Goal: Transaction & Acquisition: Purchase product/service

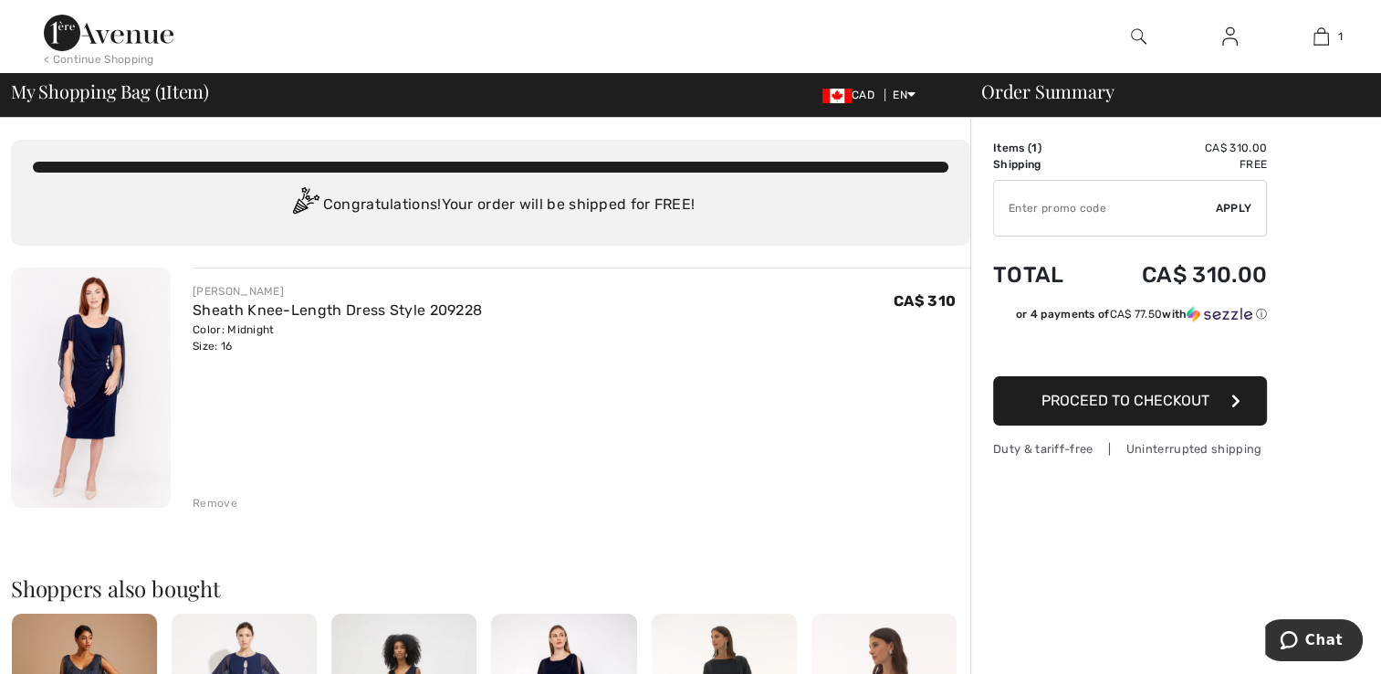
click at [1121, 400] on span "Proceed to Checkout" at bounding box center [1125, 400] width 168 height 17
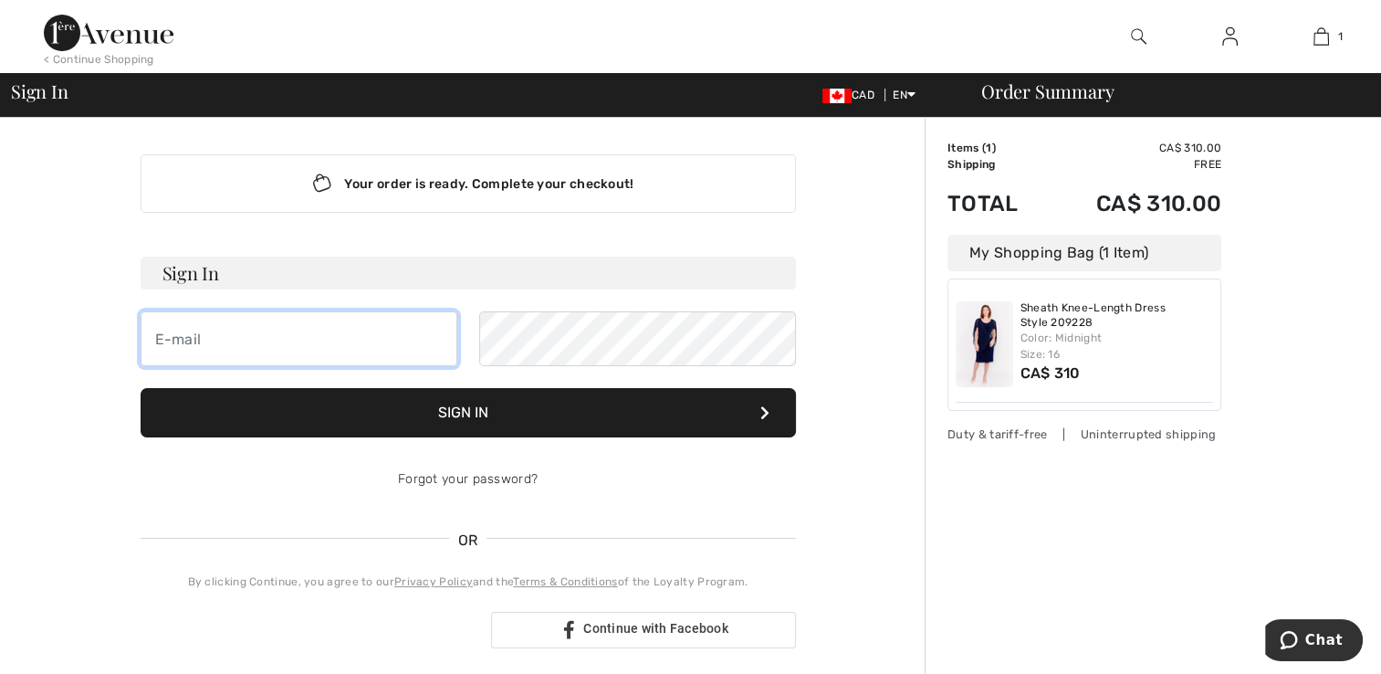
click at [340, 332] on input "email" at bounding box center [299, 338] width 317 height 55
type input "[EMAIL_ADDRESS][DOMAIN_NAME]"
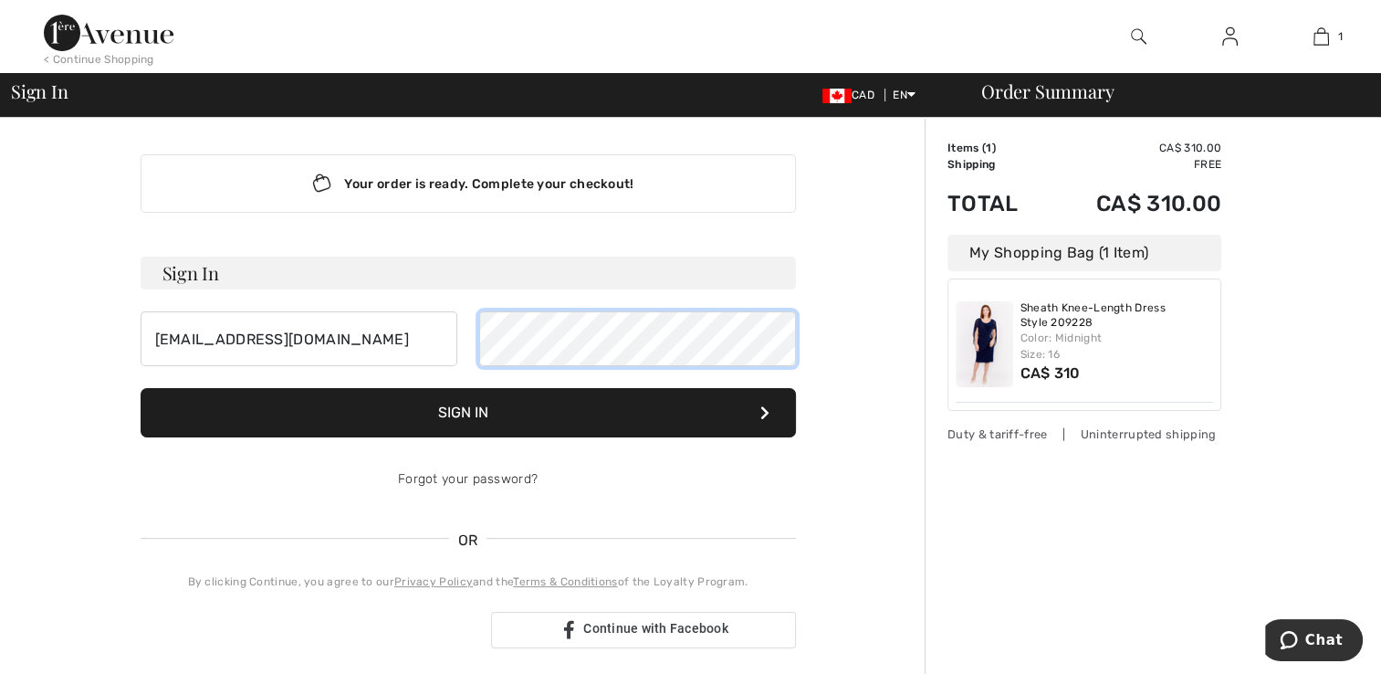
click at [141, 388] on button "Sign In" at bounding box center [468, 412] width 655 height 49
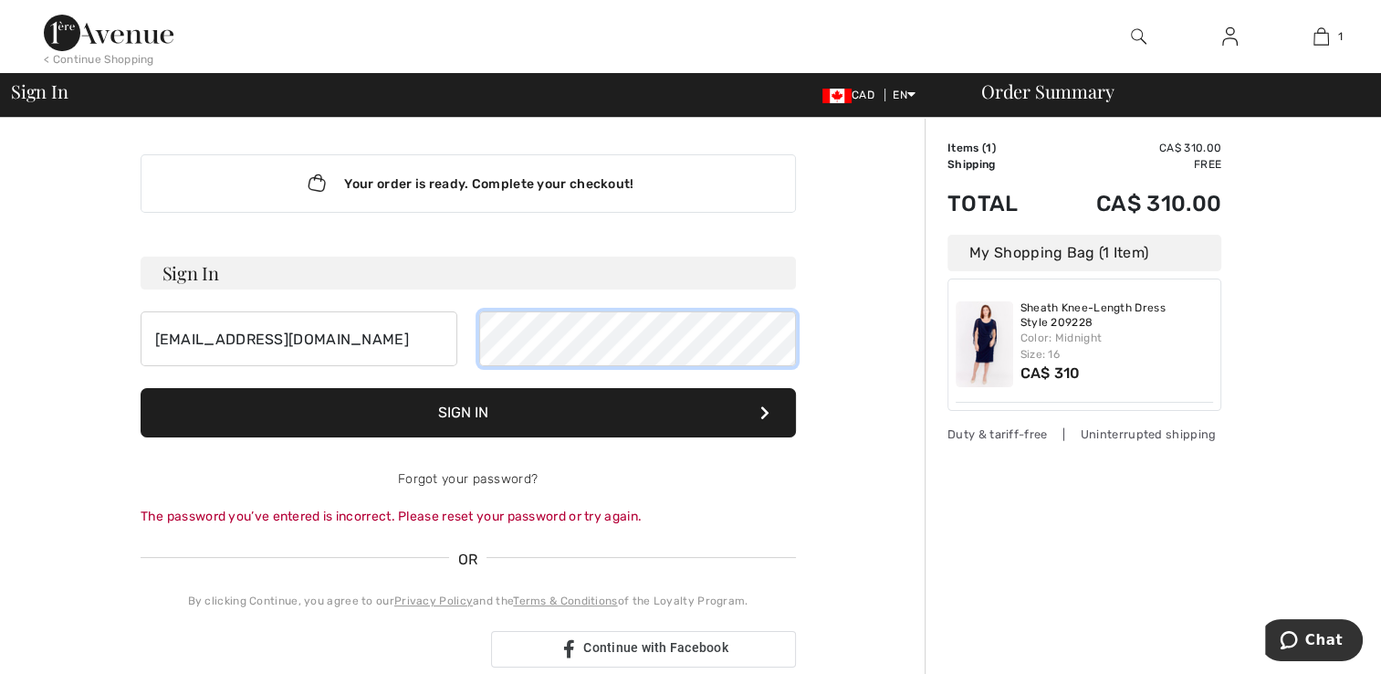
click at [403, 336] on div "[EMAIL_ADDRESS][DOMAIN_NAME]" at bounding box center [468, 338] width 655 height 55
click at [391, 412] on button "Sign In" at bounding box center [468, 412] width 655 height 49
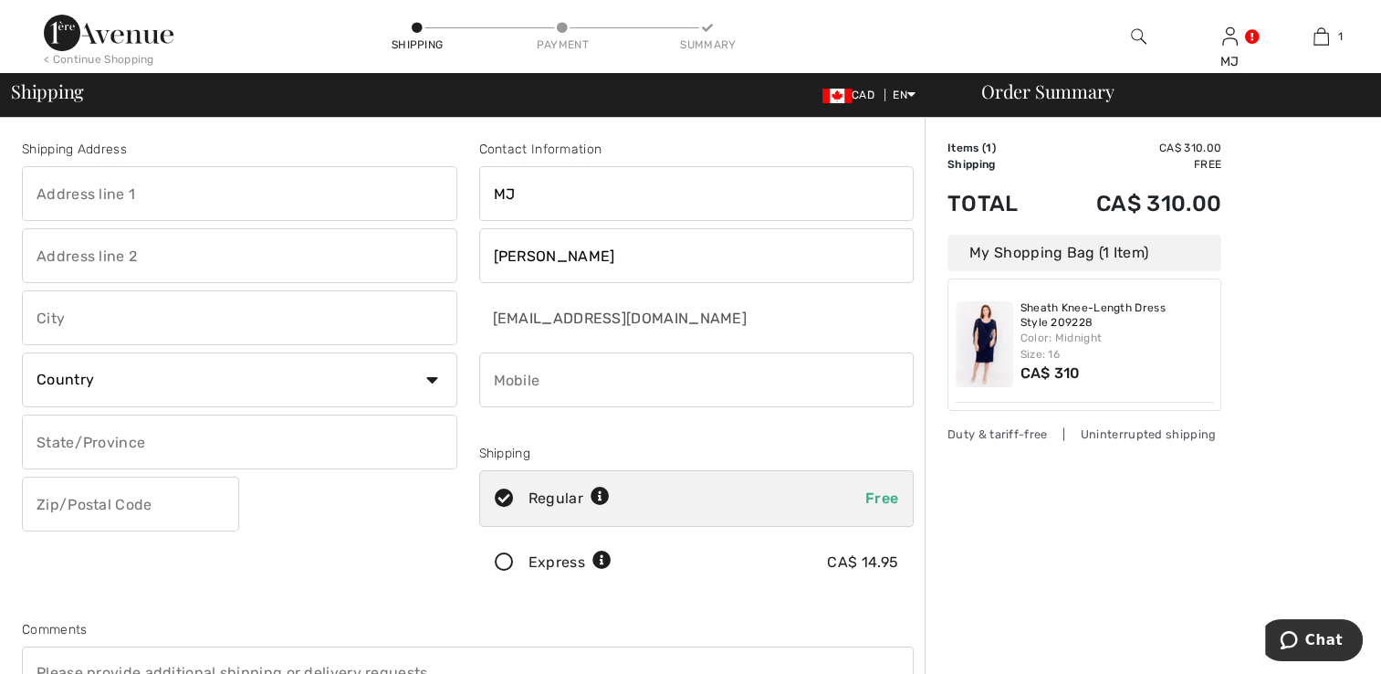
click at [232, 194] on input "text" at bounding box center [239, 193] width 435 height 55
type input "[STREET_ADDRESS]"
type input "Beeton"
select select "CA"
select select "ON"
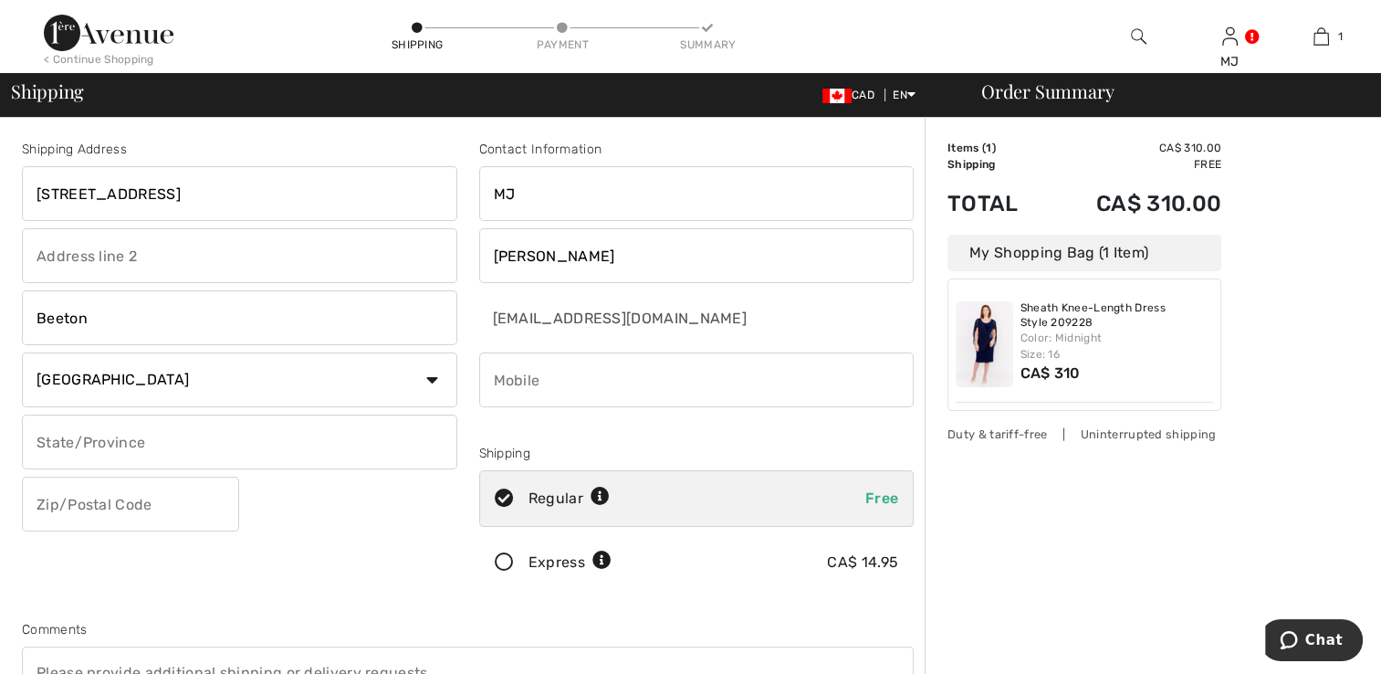
type input "L0G 1A0"
type input "9057294533"
type input "L0G1A0"
click at [504, 560] on icon at bounding box center [504, 562] width 48 height 19
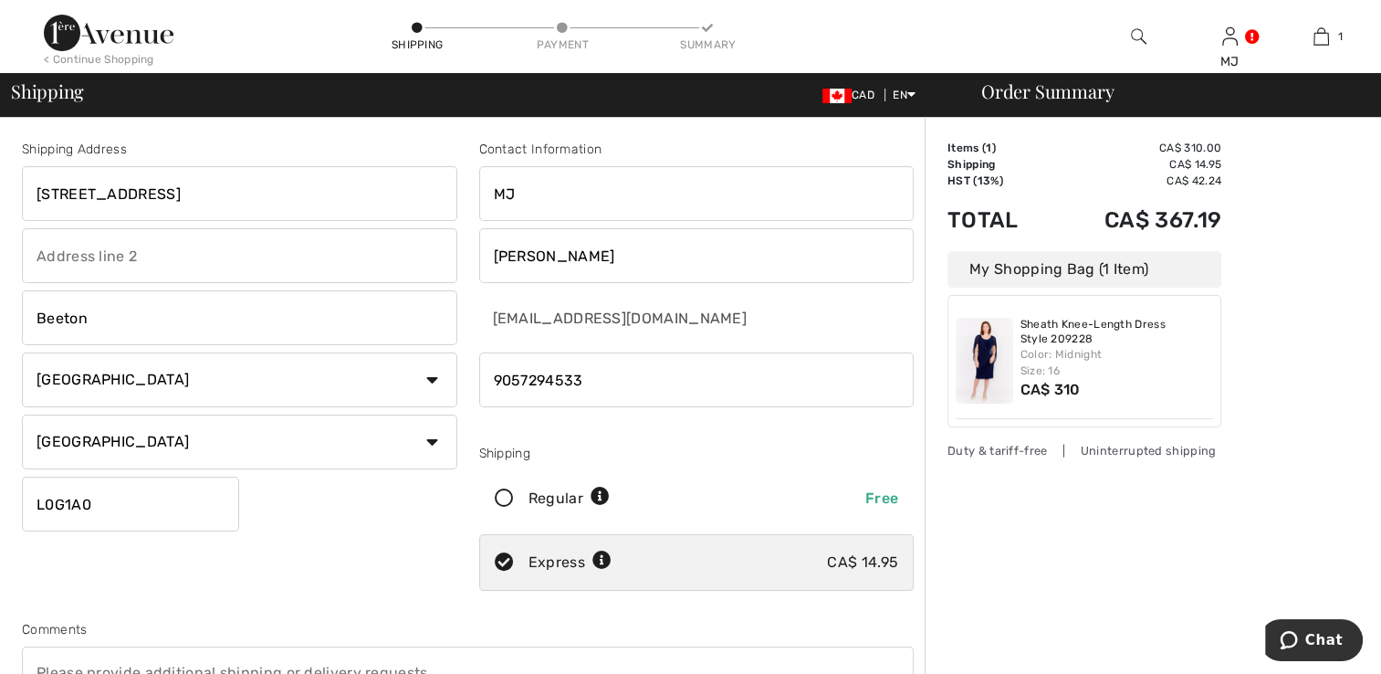
scroll to position [274, 0]
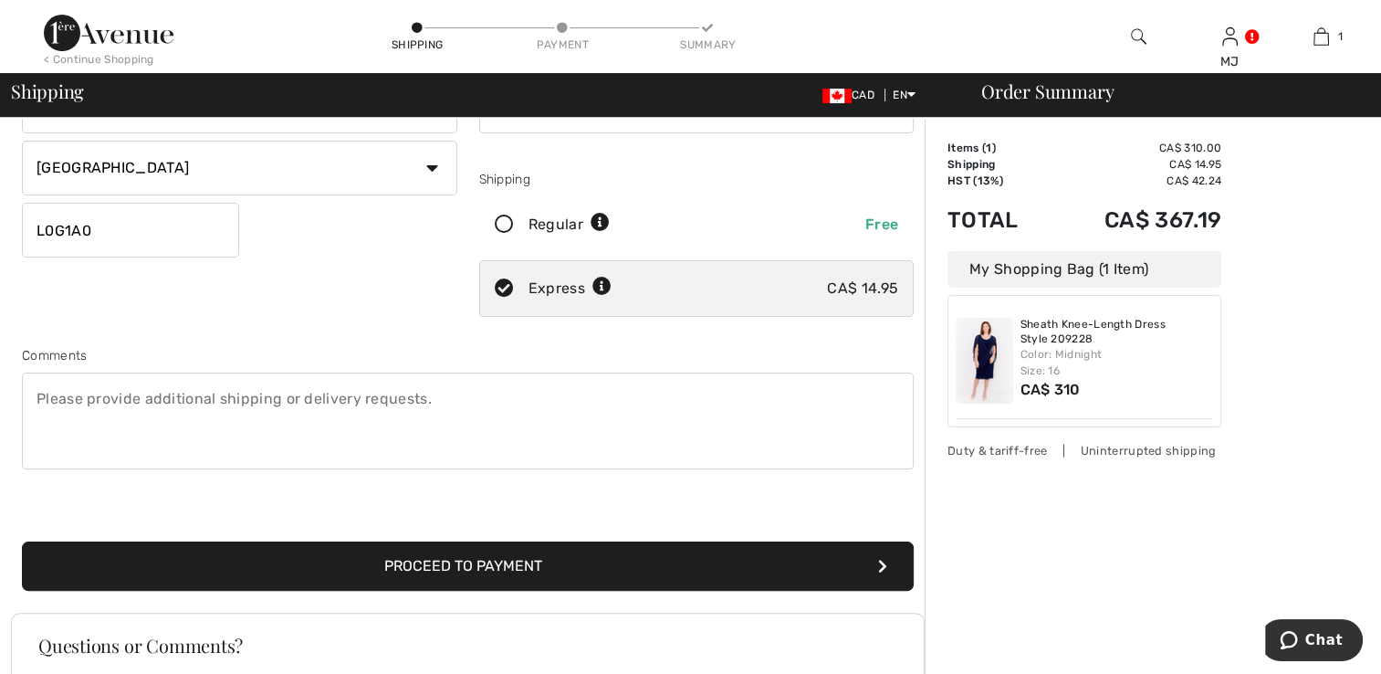
click at [473, 560] on button "Proceed to Payment" at bounding box center [468, 565] width 892 height 49
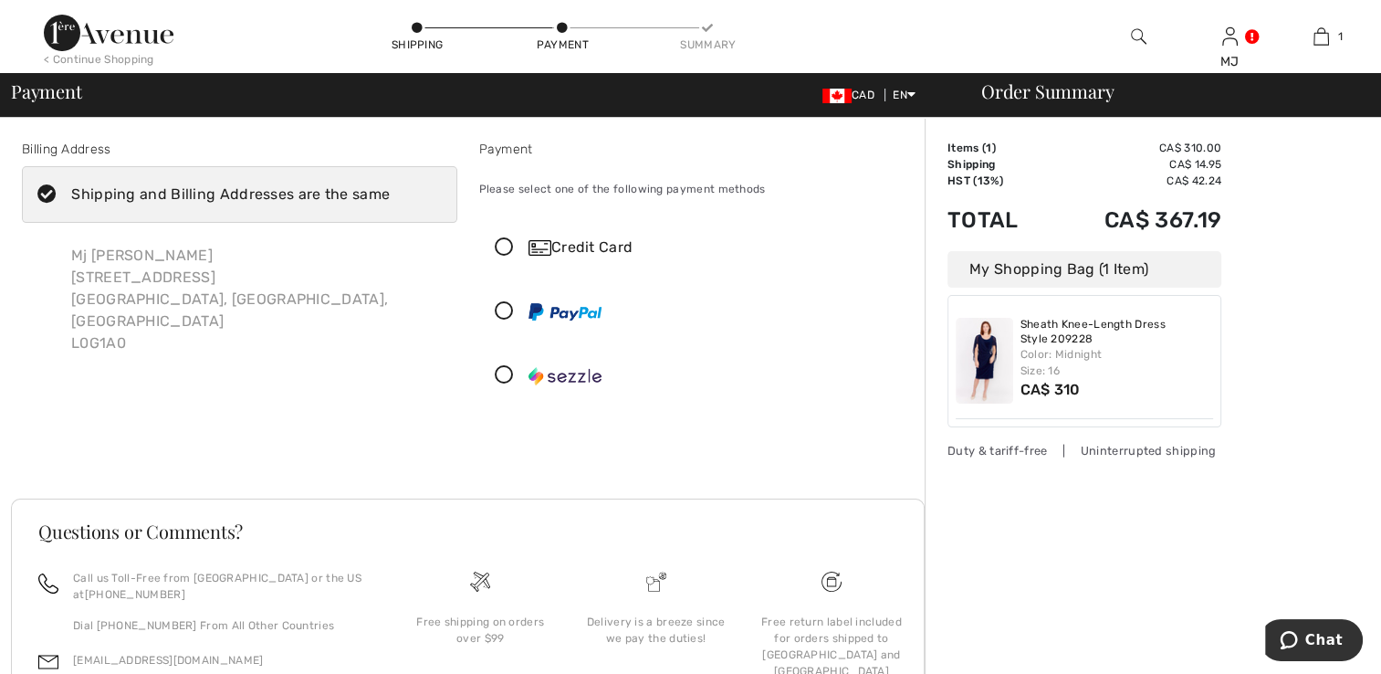
click at [503, 246] on icon at bounding box center [504, 247] width 48 height 19
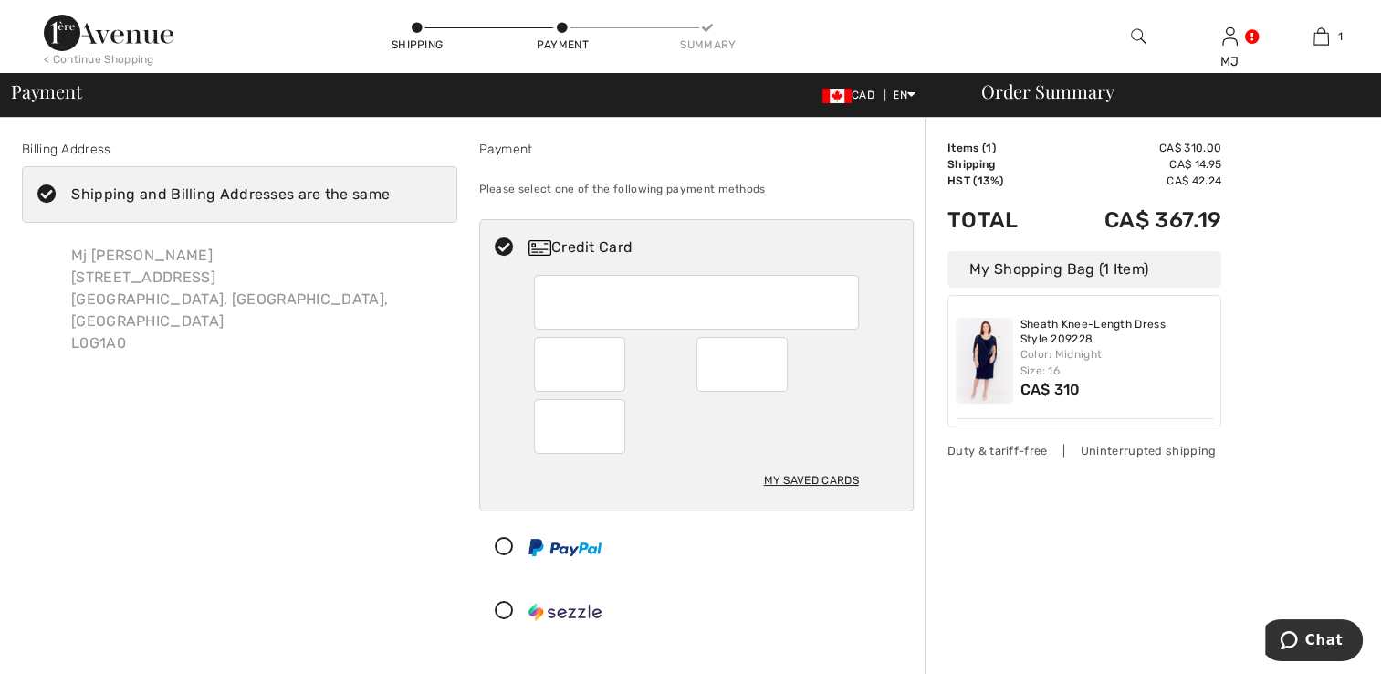
scroll to position [365, 0]
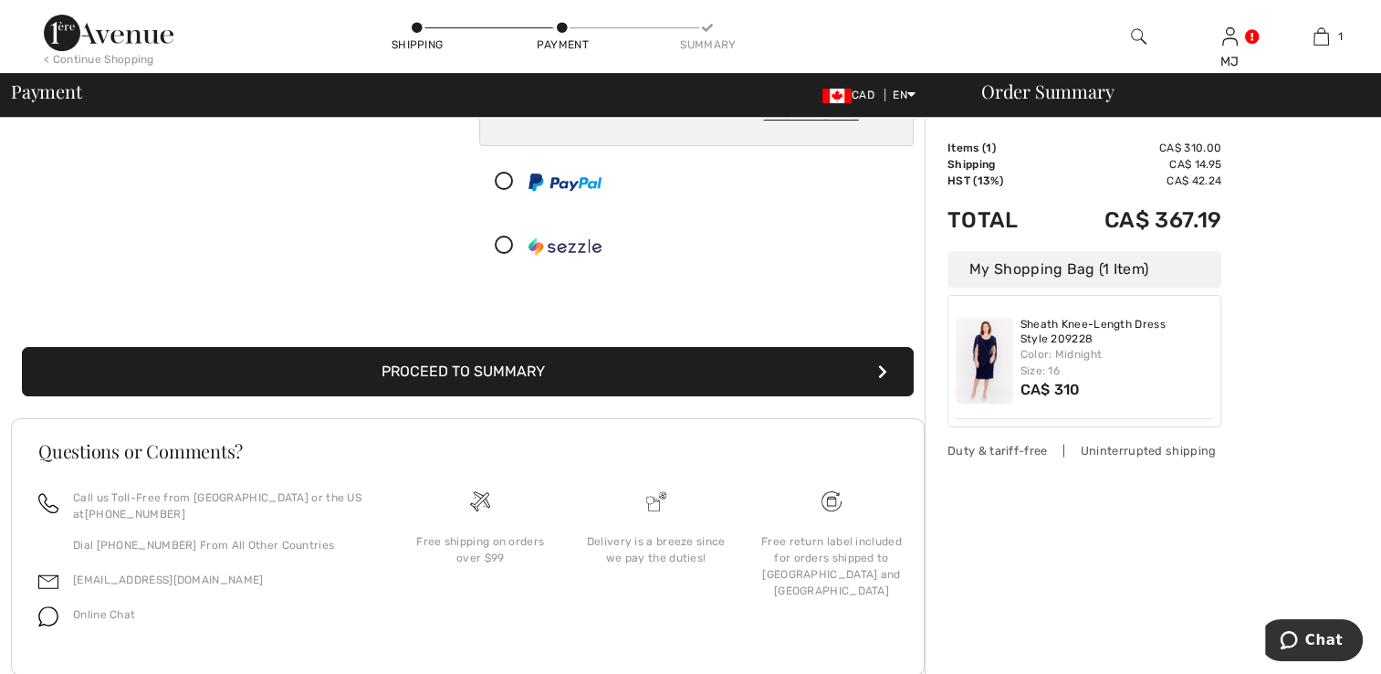
click at [498, 363] on button "Proceed to Summary" at bounding box center [468, 371] width 892 height 49
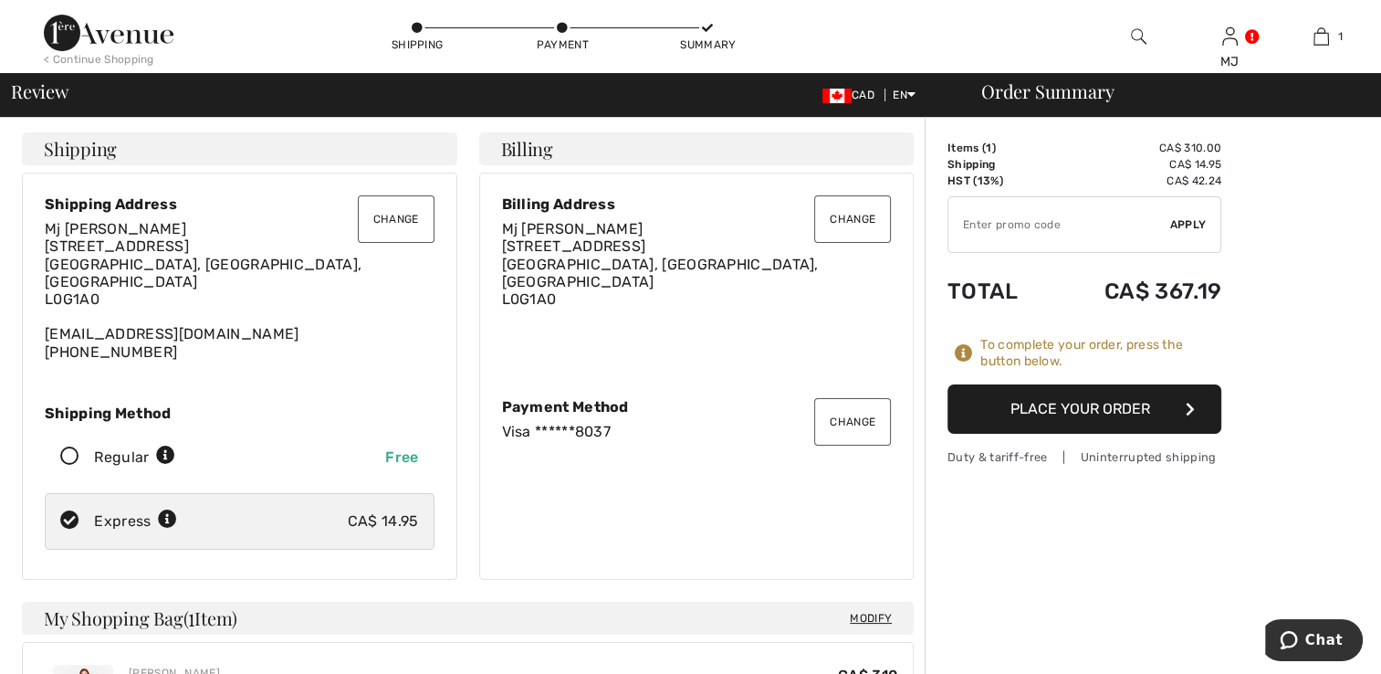
click at [1111, 405] on button "Place Your Order" at bounding box center [1084, 408] width 274 height 49
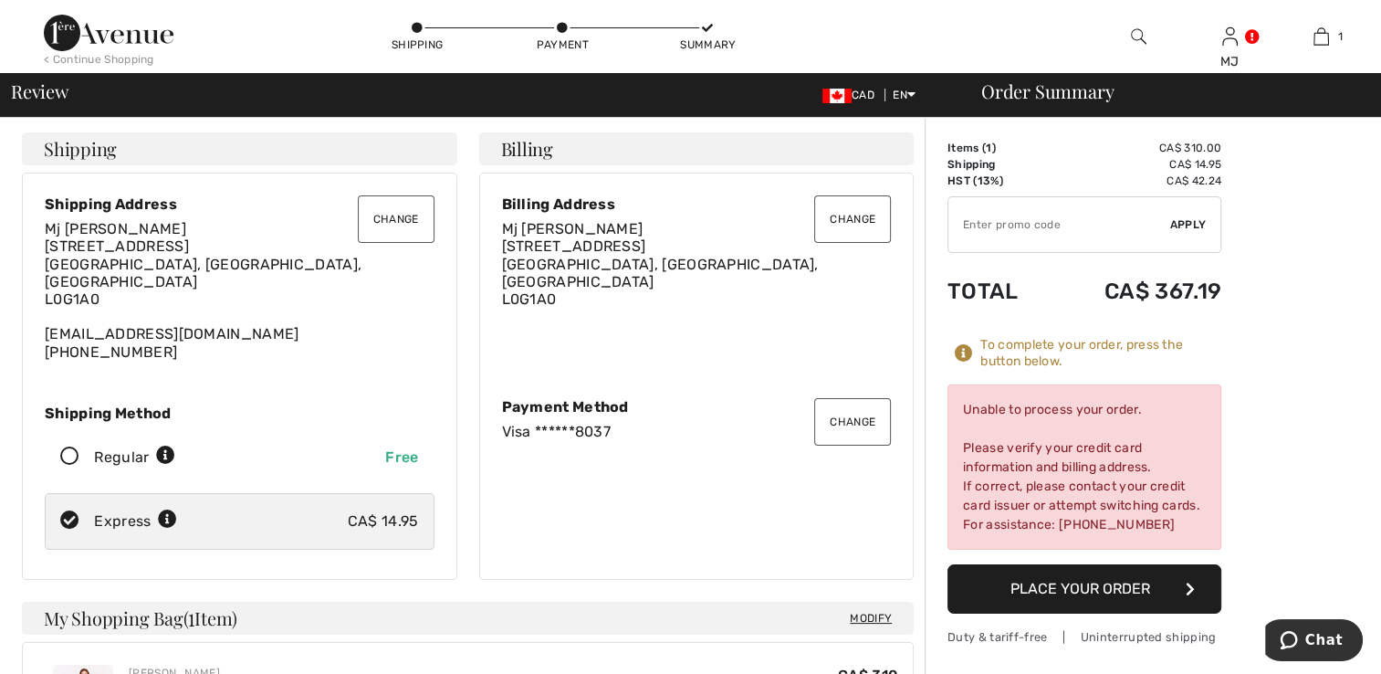
click at [835, 414] on button "Change" at bounding box center [852, 421] width 77 height 47
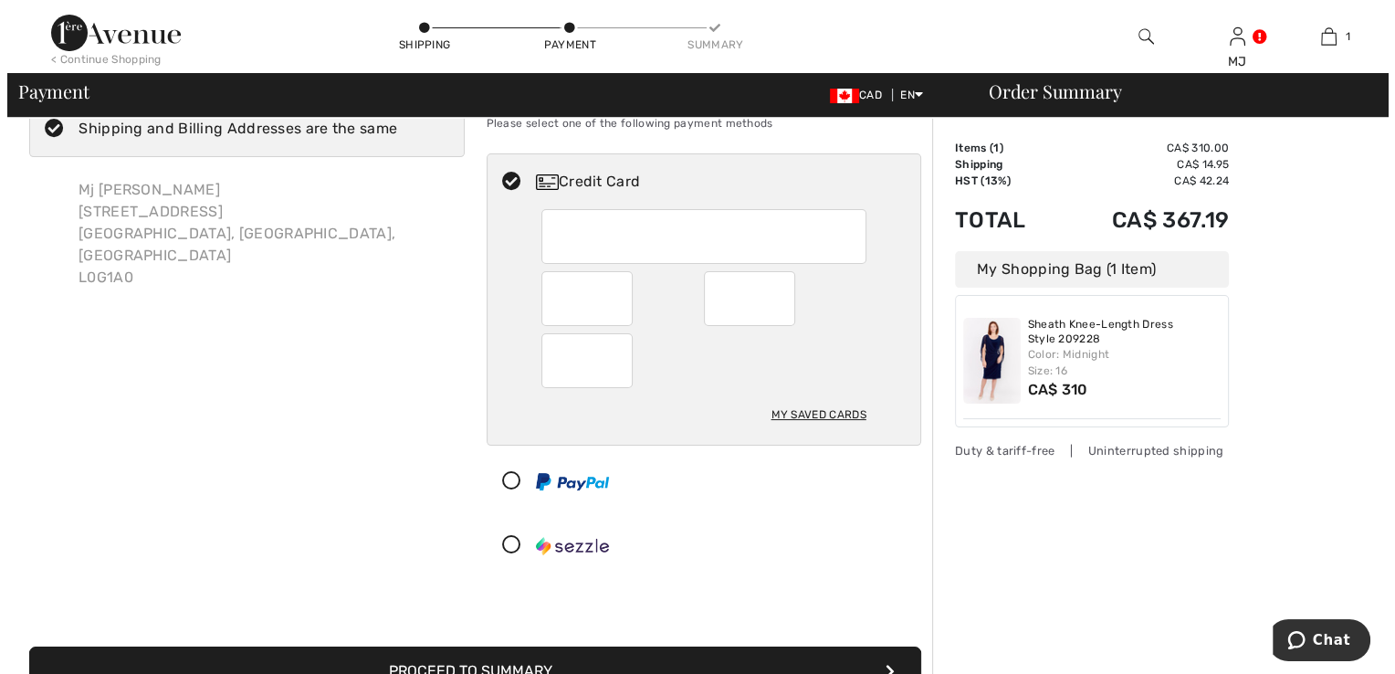
scroll to position [85, 0]
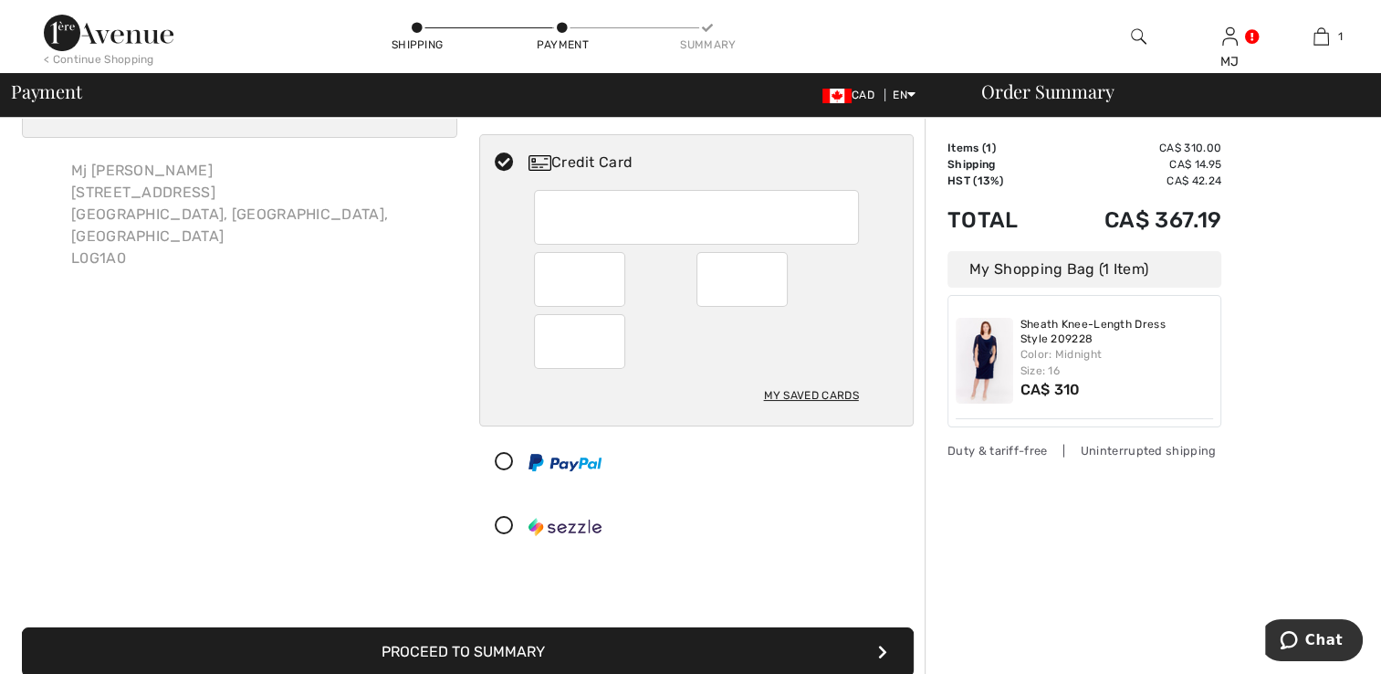
click at [791, 392] on div "My Saved Cards" at bounding box center [810, 395] width 95 height 31
radio input "true"
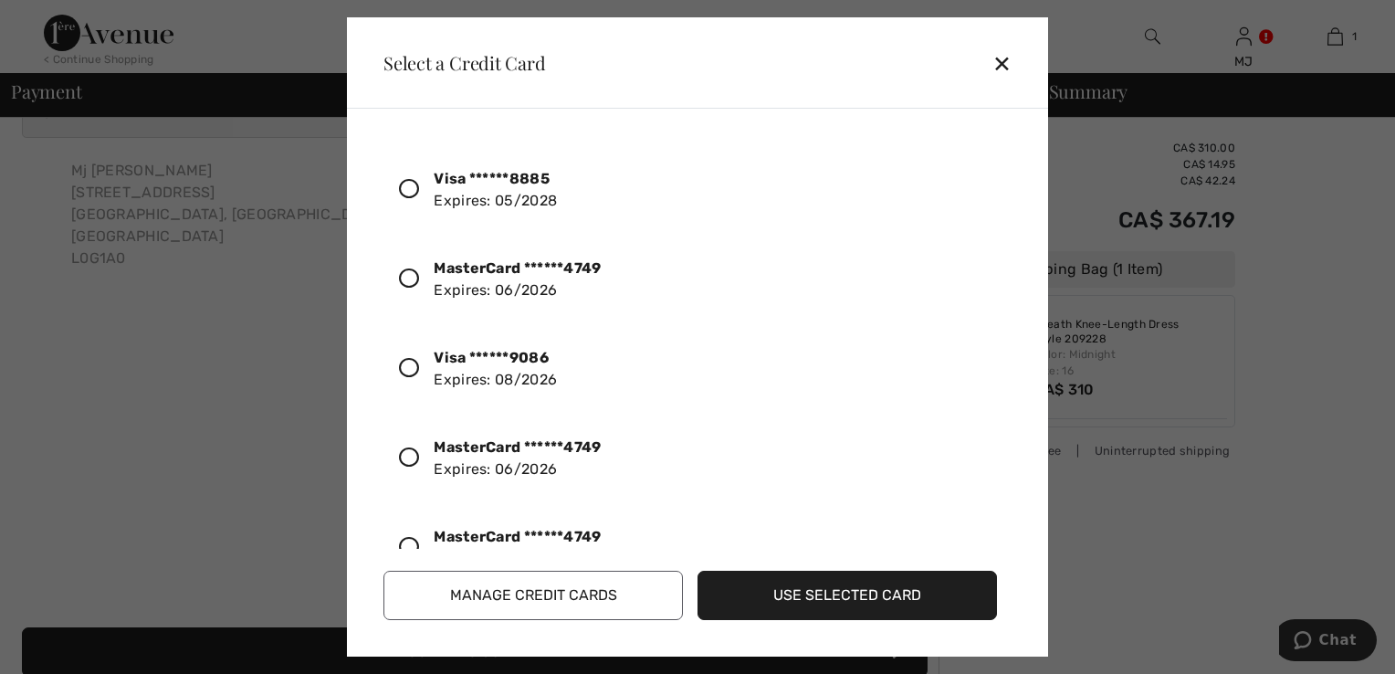
scroll to position [365, 0]
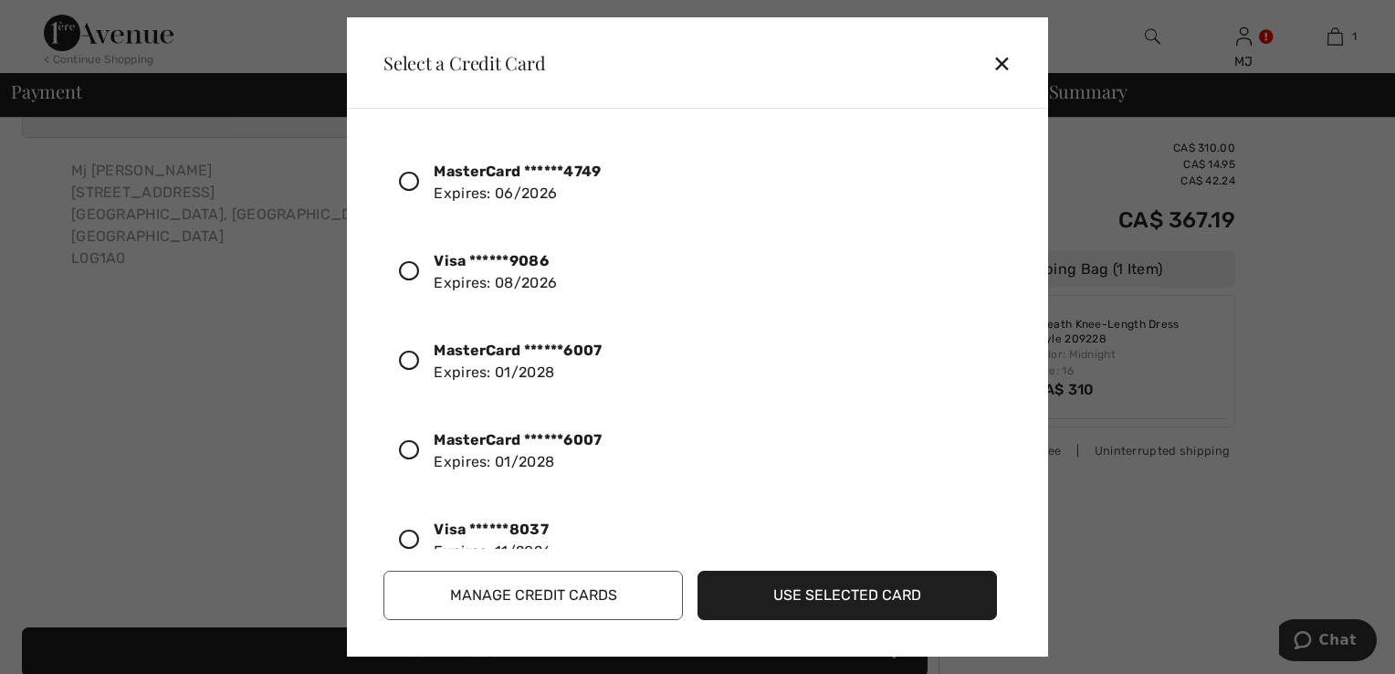
click at [406, 447] on icon at bounding box center [409, 450] width 20 height 20
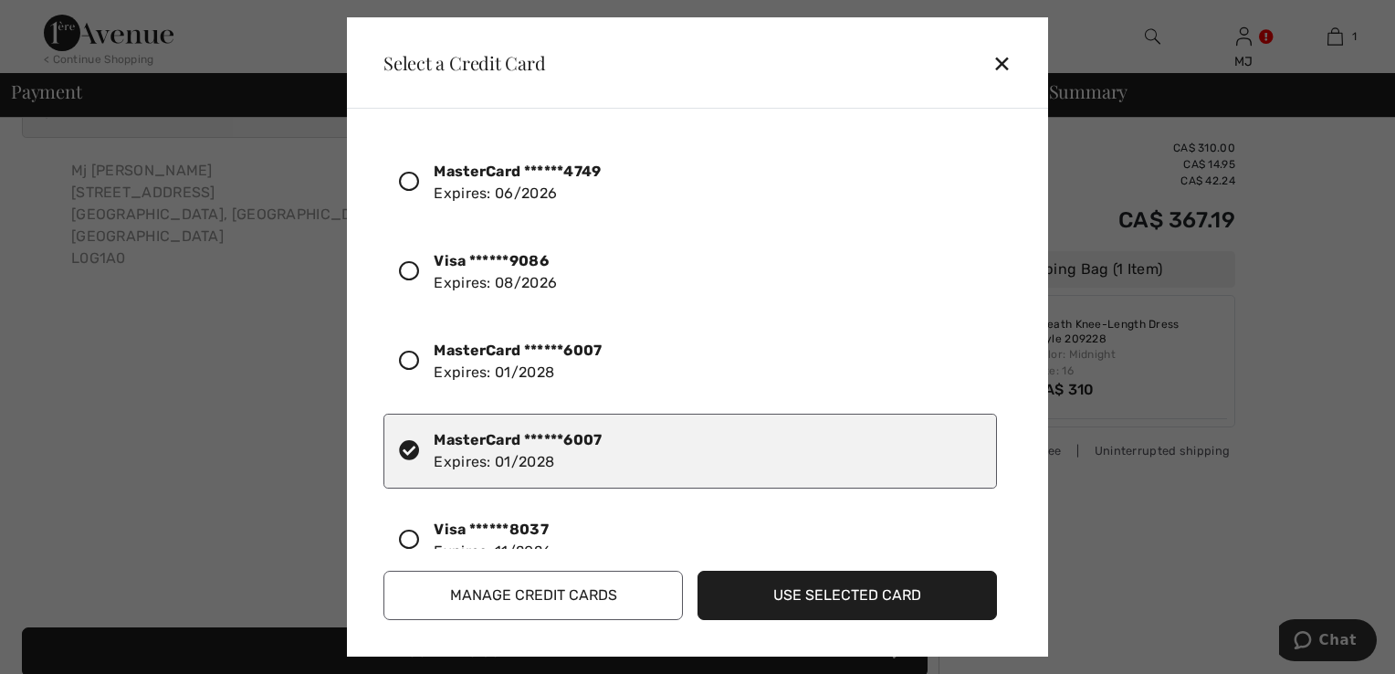
click at [811, 589] on button "Use Selected Card" at bounding box center [846, 594] width 299 height 49
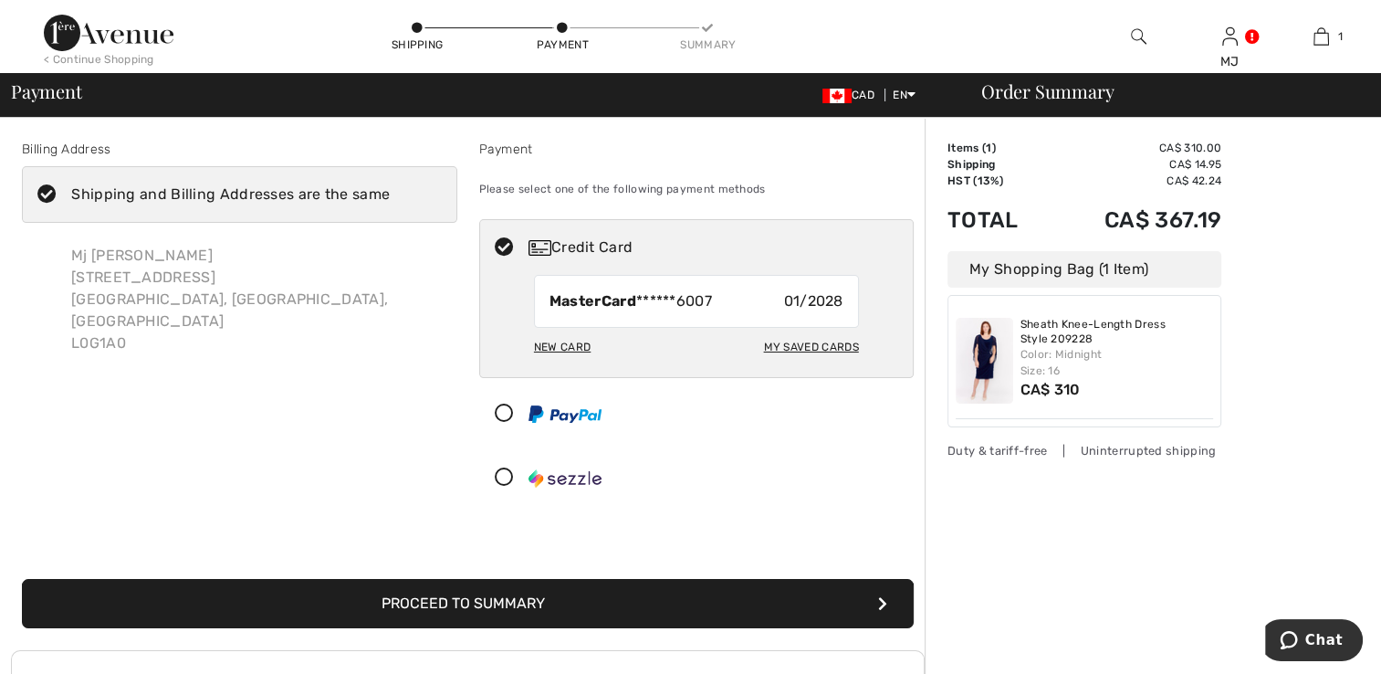
click at [602, 604] on button "Proceed to Summary" at bounding box center [468, 603] width 892 height 49
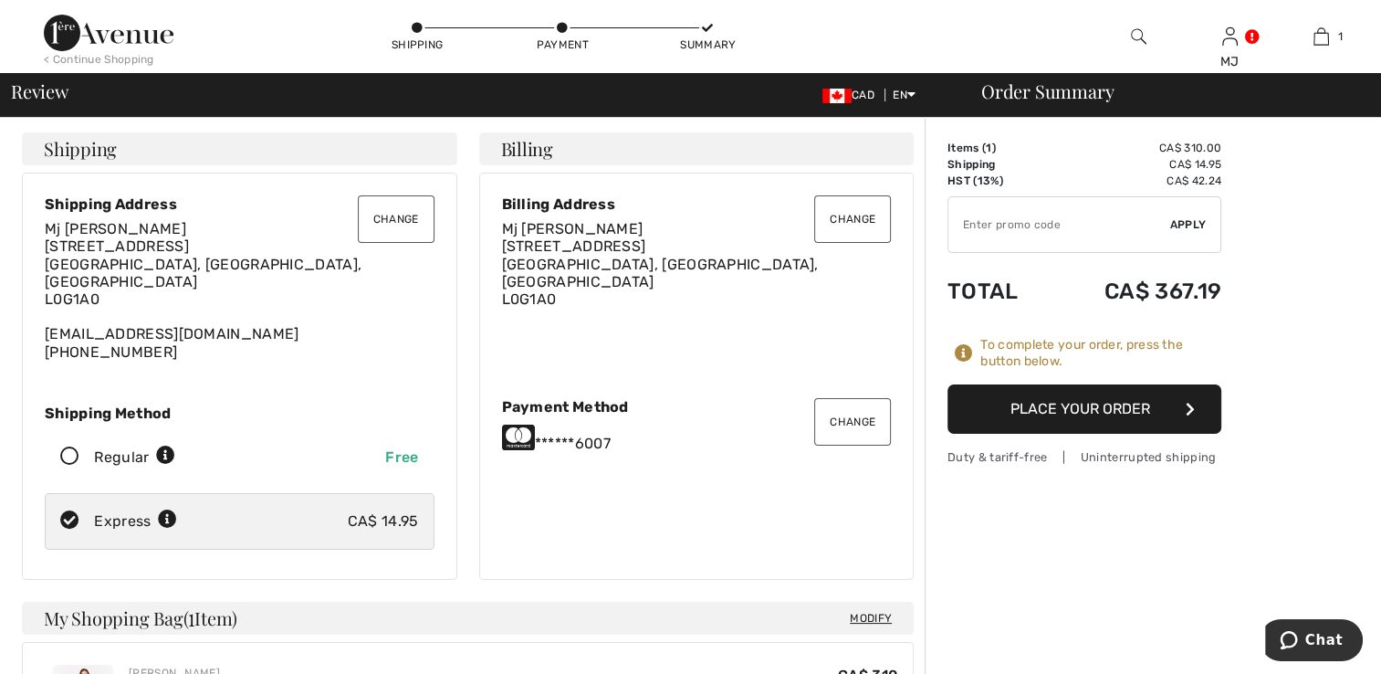
click at [1075, 402] on button "Place Your Order" at bounding box center [1084, 408] width 274 height 49
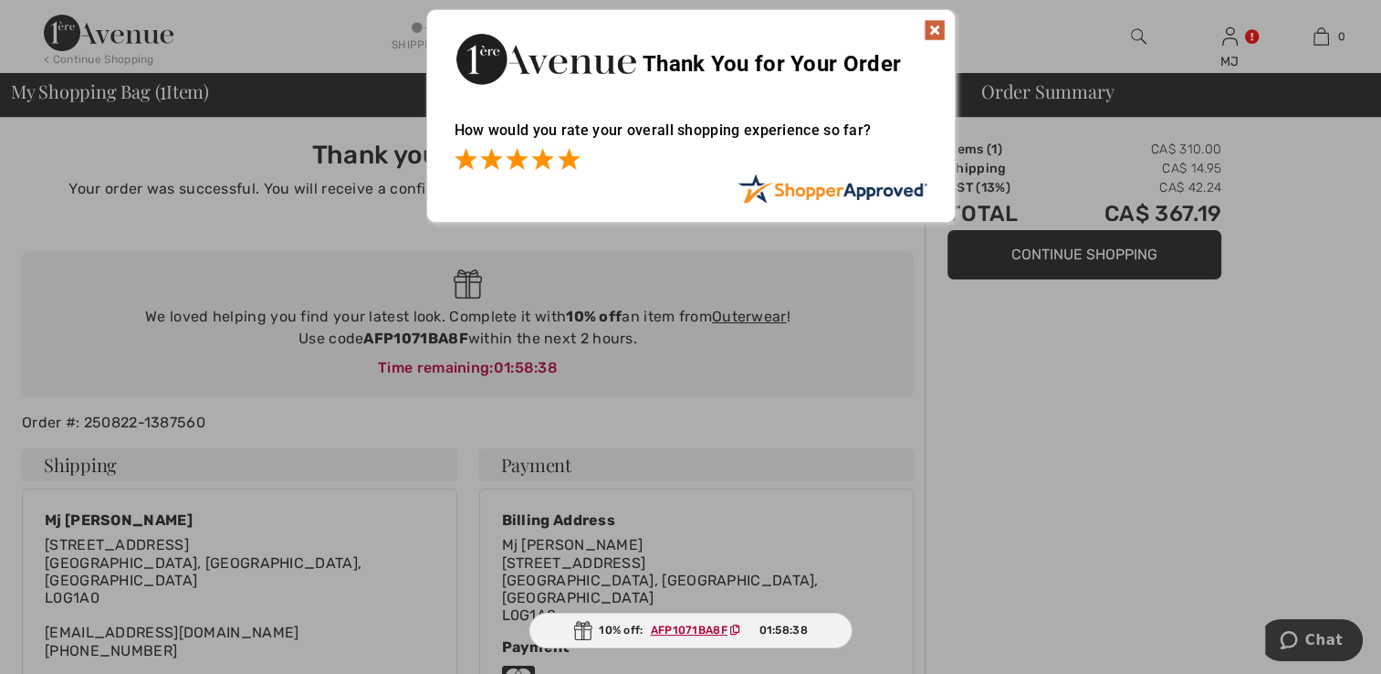
click at [575, 162] on span at bounding box center [569, 159] width 22 height 22
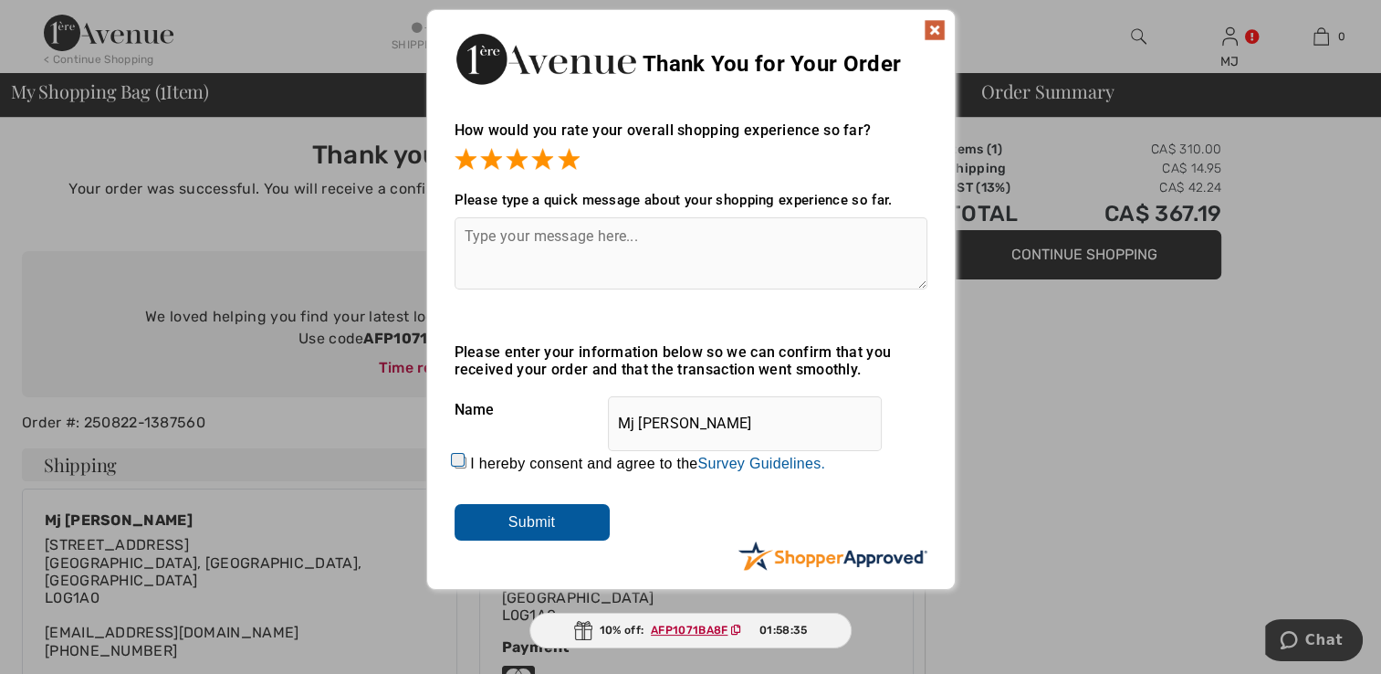
drag, startPoint x: 575, startPoint y: 162, endPoint x: 617, endPoint y: 140, distance: 47.8
click at [617, 141] on div "How would you rate your overall shopping experience so far?" at bounding box center [691, 138] width 473 height 70
click at [471, 235] on textarea at bounding box center [691, 253] width 473 height 72
click at [455, 456] on input "I hereby consent and agree to the By submitting a review, you grant permission …" at bounding box center [461, 462] width 12 height 12
checkbox input "true"
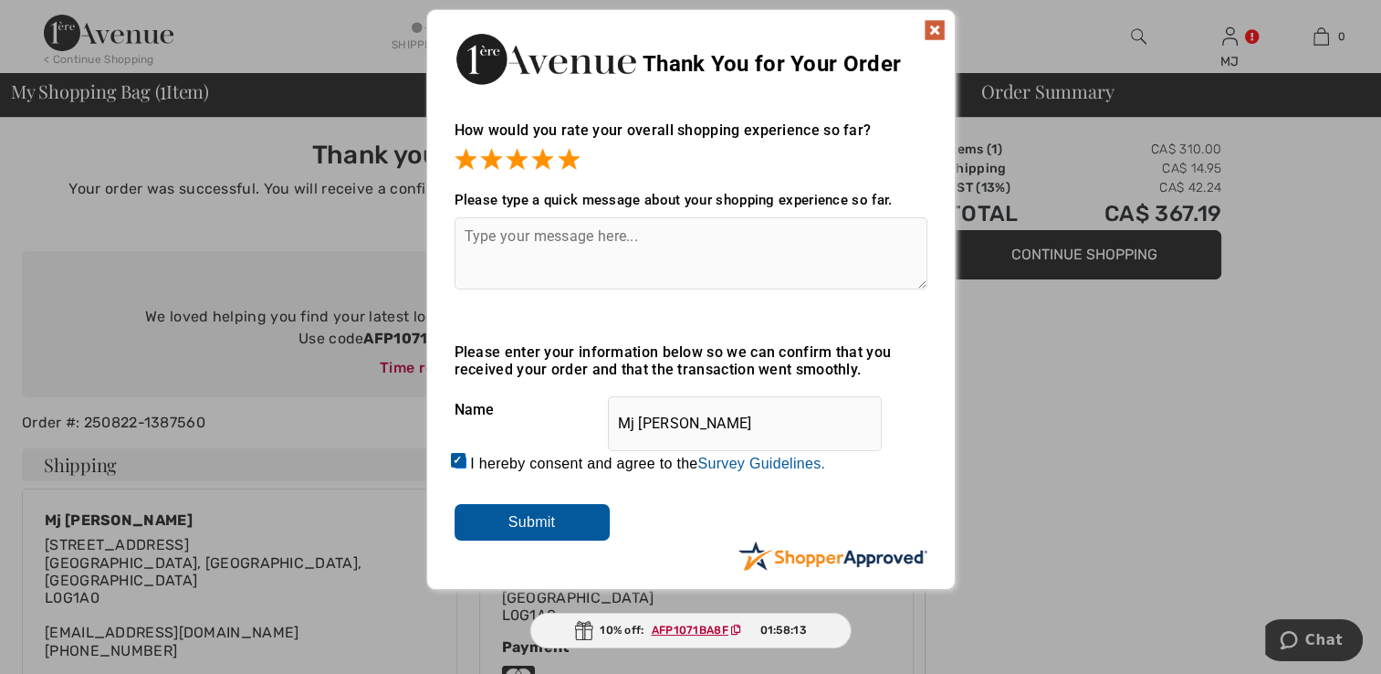
click at [496, 524] on input "Submit" at bounding box center [532, 522] width 155 height 37
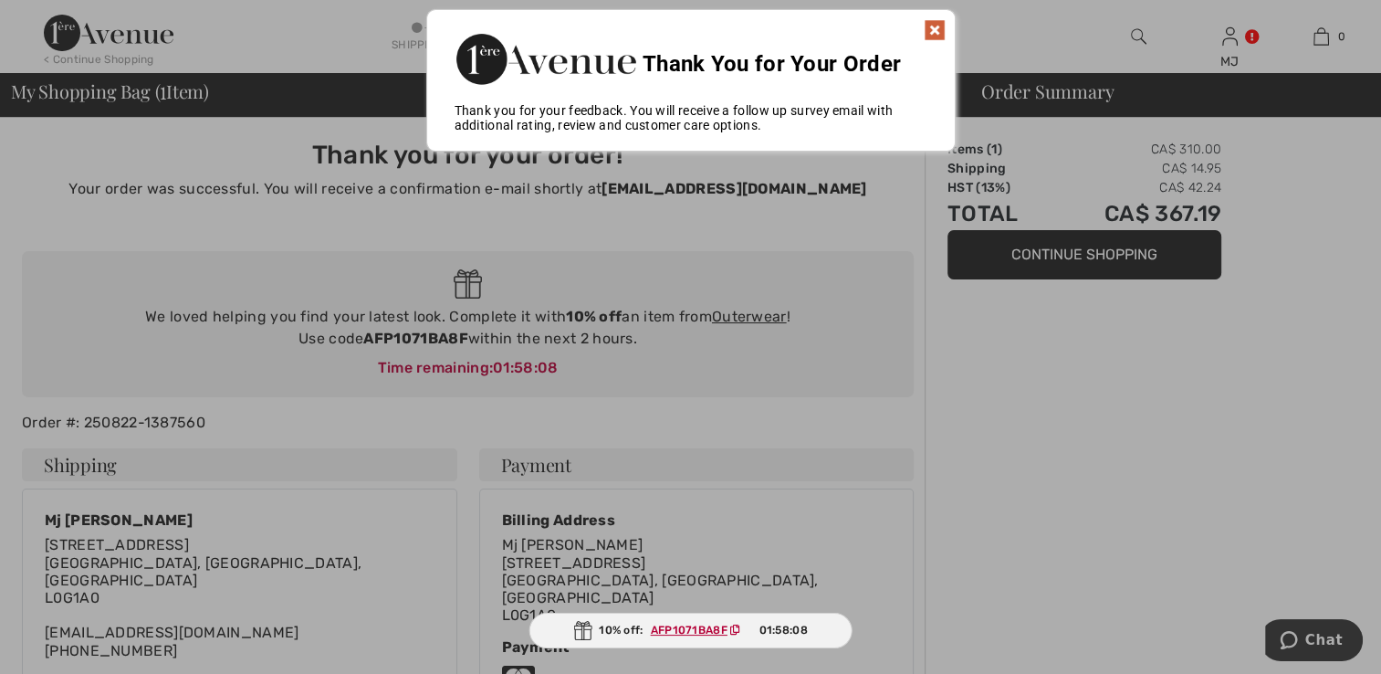
drag, startPoint x: 925, startPoint y: 16, endPoint x: 926, endPoint y: 36, distance: 19.3
click at [926, 17] on div "Thank You for Your Order" at bounding box center [691, 56] width 528 height 93
click at [931, 31] on img at bounding box center [935, 30] width 22 height 22
